Goal: Task Accomplishment & Management: Use online tool/utility

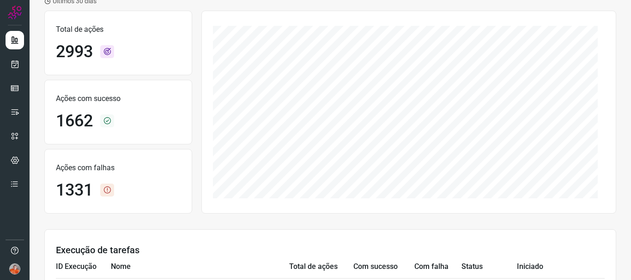
scroll to position [92, 0]
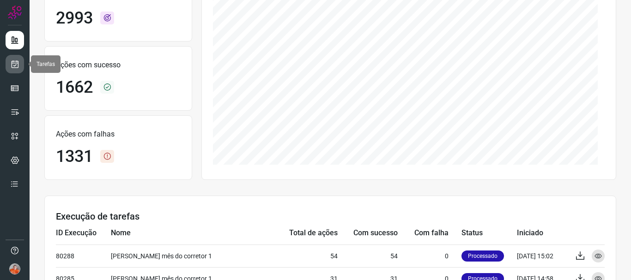
click at [9, 59] on link at bounding box center [15, 64] width 18 height 18
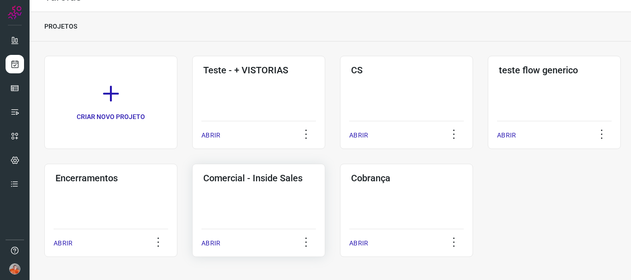
click at [217, 241] on p "ABRIR" at bounding box center [210, 244] width 19 height 10
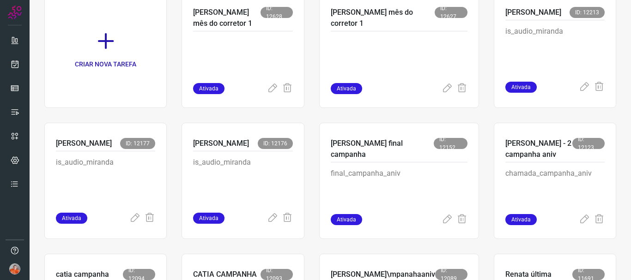
scroll to position [110, 0]
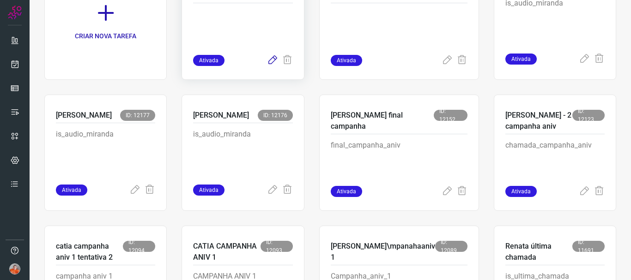
click at [278, 59] on icon at bounding box center [272, 60] width 11 height 11
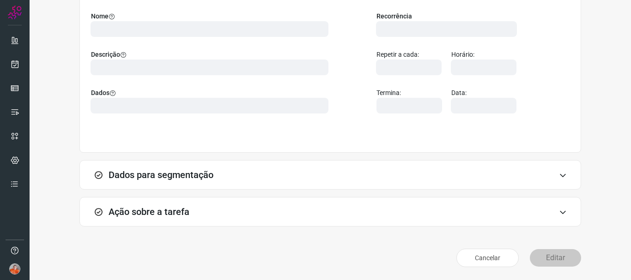
scroll to position [80, 0]
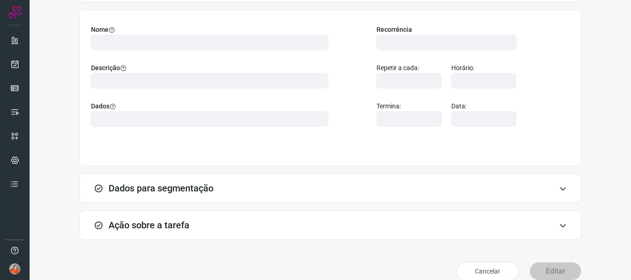
type input "567177"
type input "414559"
type input "301c9e4e-def7-4d99-8d20-6bff0fe5b281"
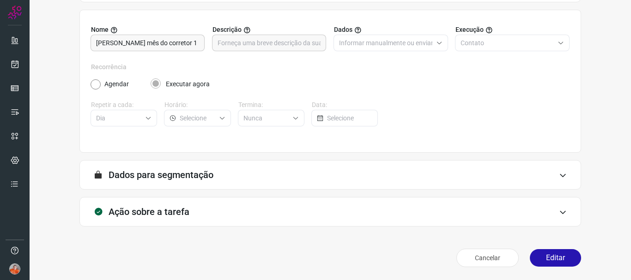
type input "Ativações para Campanha ([PERSON_NAME])"
type input "Comercial - Inside Sales"
click at [559, 213] on icon at bounding box center [563, 212] width 8 height 7
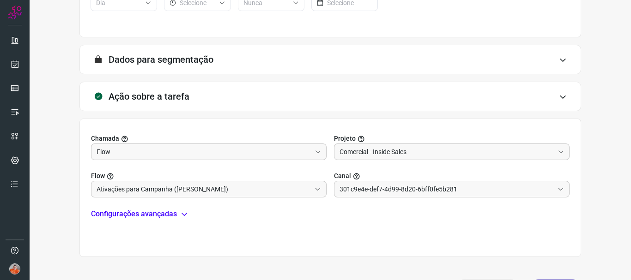
scroll to position [226, 0]
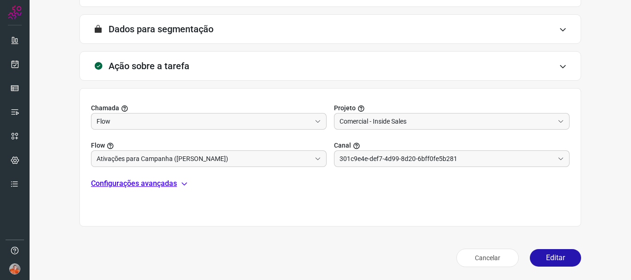
scroll to position [64, 0]
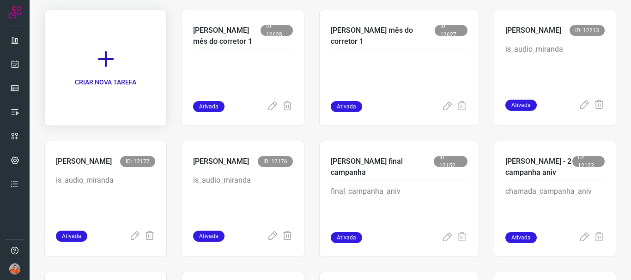
click at [116, 60] on icon at bounding box center [106, 59] width 20 height 20
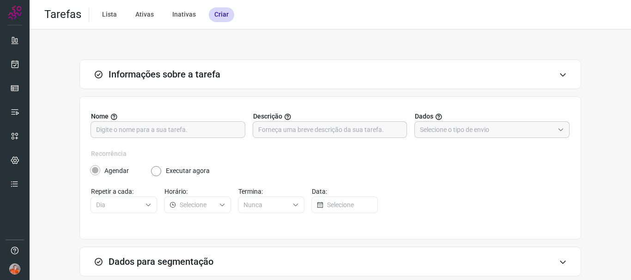
scroll to position [87, 0]
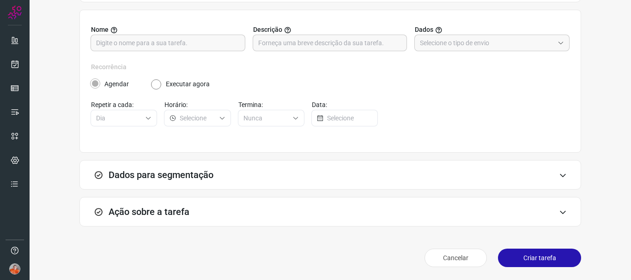
click at [551, 215] on div "Ação sobre a tarefa" at bounding box center [330, 212] width 502 height 30
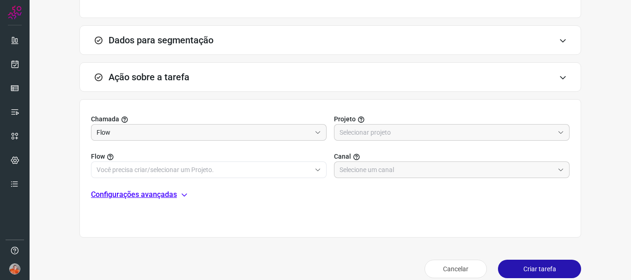
scroll to position [233, 0]
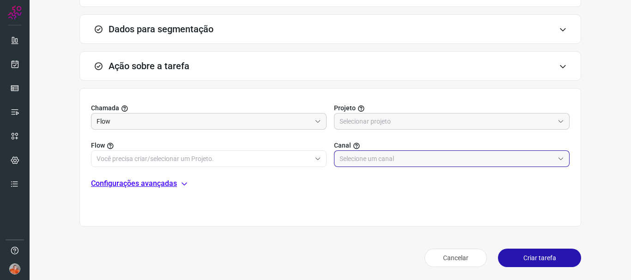
click at [363, 160] on input "text" at bounding box center [447, 159] width 214 height 16
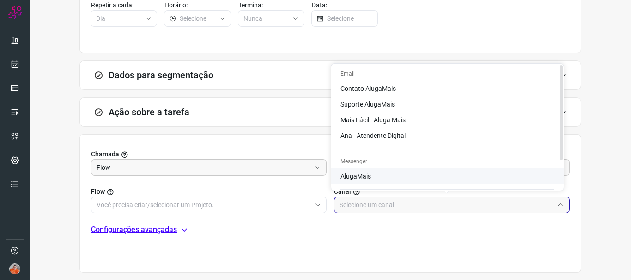
scroll to position [37, 0]
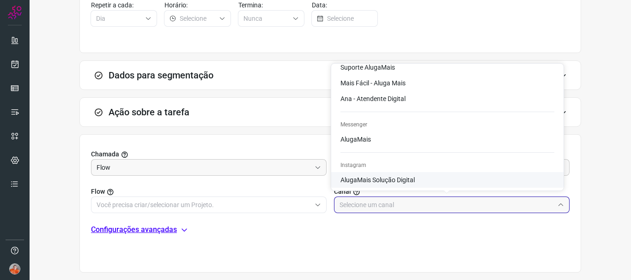
click at [277, 149] on div "Chamada Flow Projeto Flow Canal Configurações avançadas" at bounding box center [330, 203] width 502 height 139
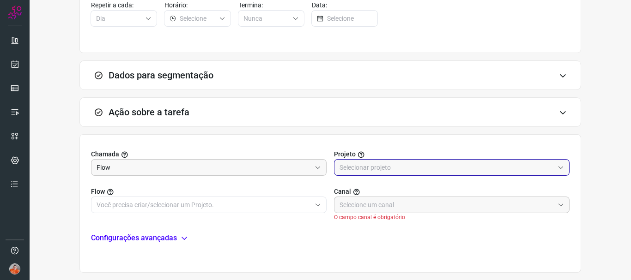
click at [380, 165] on input "text" at bounding box center [447, 168] width 214 height 16
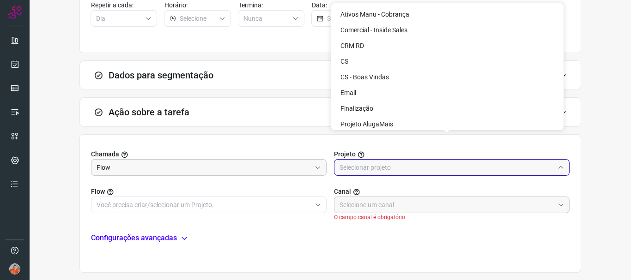
scroll to position [233, 0]
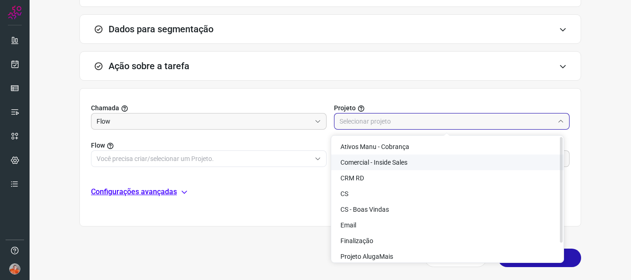
click at [374, 162] on span "Comercial - Inside Sales" at bounding box center [374, 162] width 67 height 7
type input "Comercial - Inside Sales"
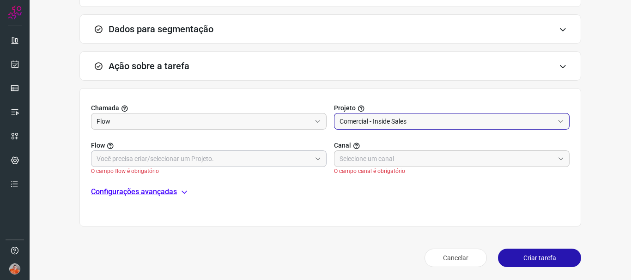
click at [252, 158] on input "text" at bounding box center [204, 159] width 214 height 16
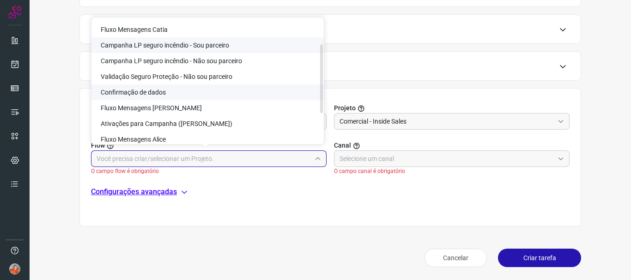
scroll to position [92, 0]
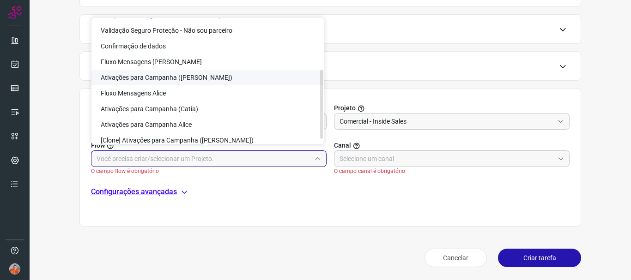
click at [217, 82] on li "Ativações para Campanha ([PERSON_NAME])" at bounding box center [207, 78] width 232 height 16
type input "Ativações para Campanha ([PERSON_NAME])"
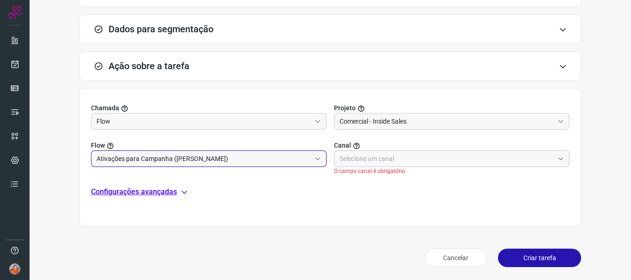
click at [359, 158] on input "text" at bounding box center [447, 159] width 214 height 16
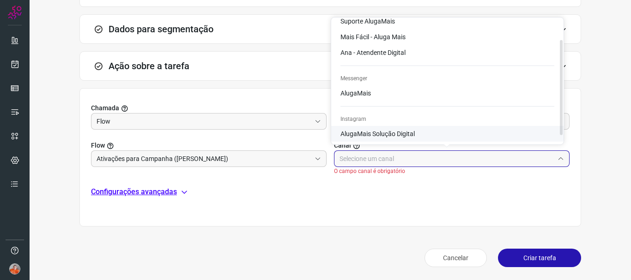
scroll to position [0, 0]
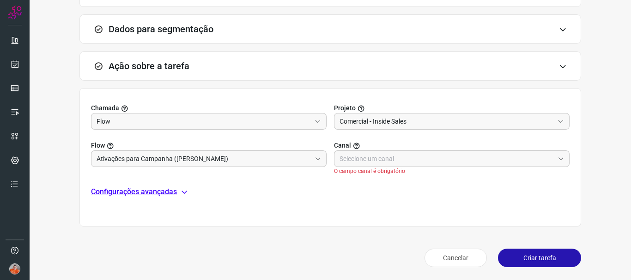
click at [303, 215] on div "Chamada Flow Projeto Comercial - Inside Sales Flow Ativações para Campanha (Edu…" at bounding box center [330, 157] width 502 height 139
